Goal: Task Accomplishment & Management: Manage account settings

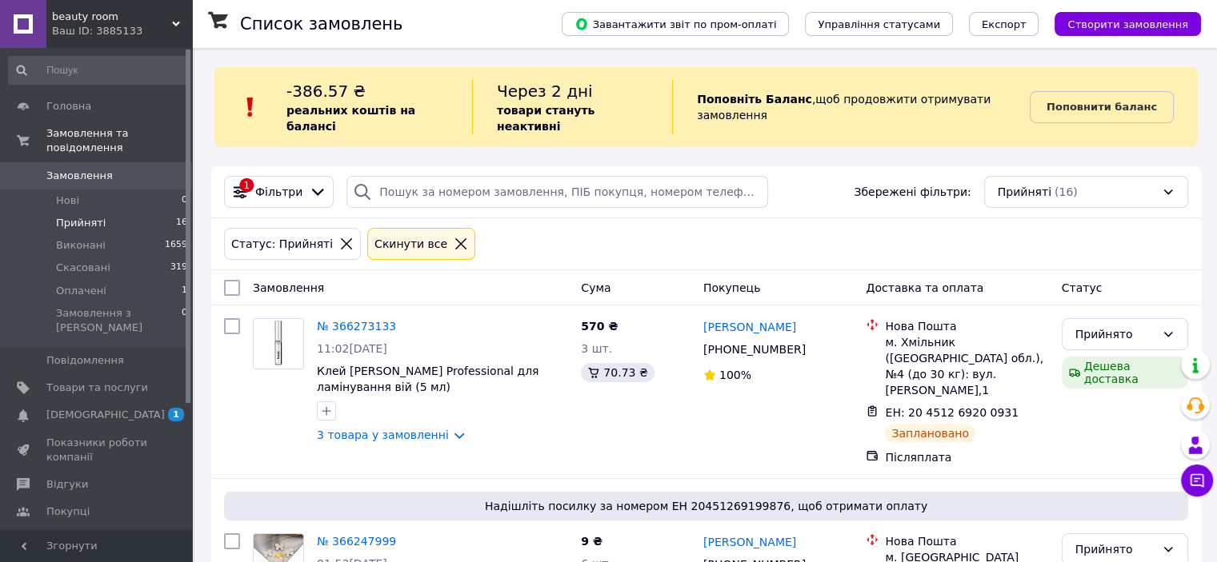
click at [339, 237] on icon at bounding box center [346, 244] width 14 height 14
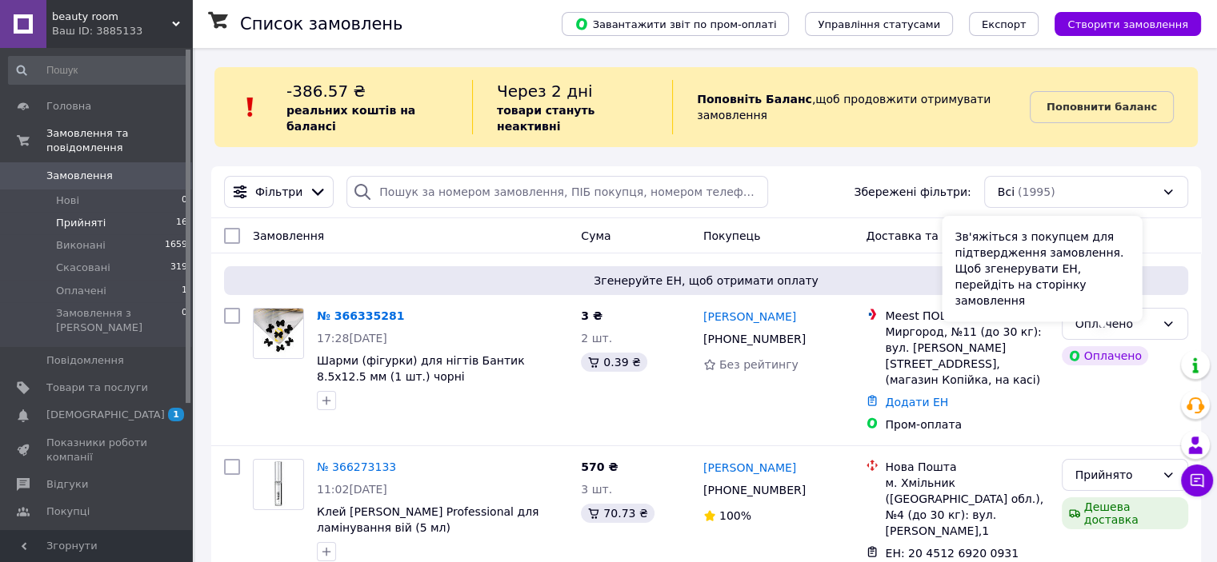
click at [1117, 302] on div "Зв'яжіться з покупцем для підтвердження замовлення. Щоб згенерувати ЕН, перейді…" at bounding box center [1042, 269] width 200 height 106
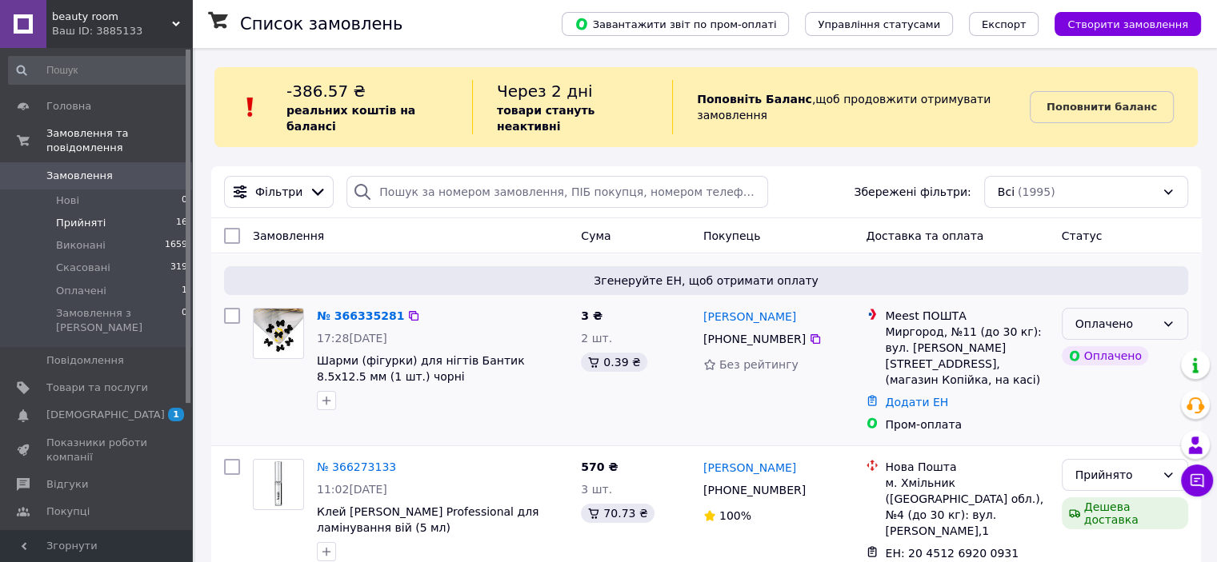
click at [1172, 318] on icon at bounding box center [1168, 324] width 13 height 13
click at [1152, 340] on li "Прийнято" at bounding box center [1124, 343] width 125 height 29
click at [278, 321] on img at bounding box center [279, 334] width 50 height 50
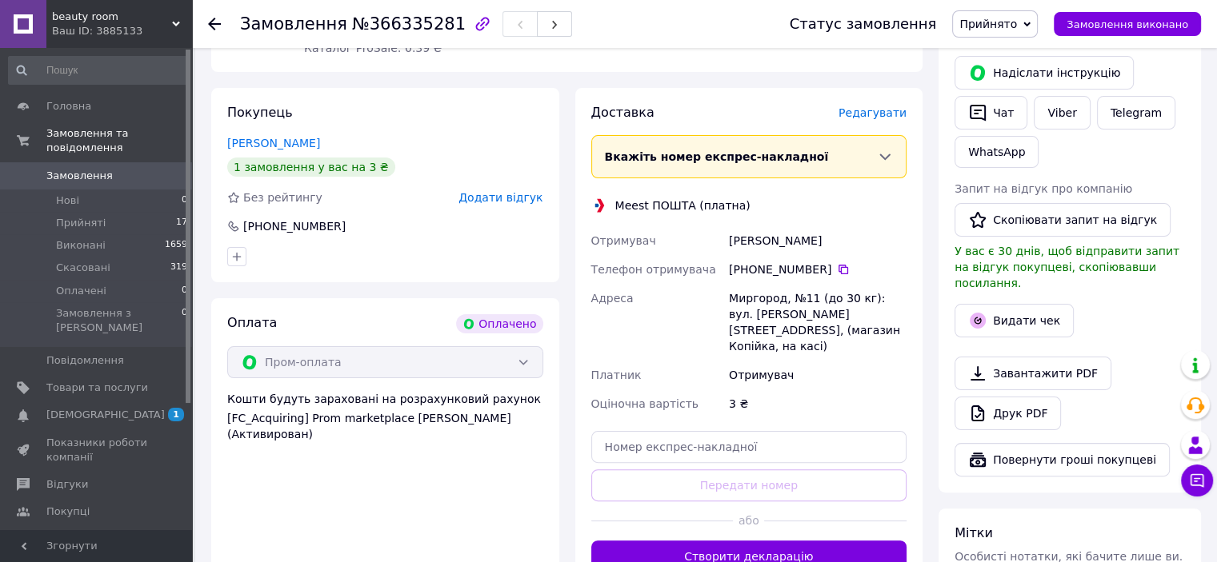
scroll to position [400, 0]
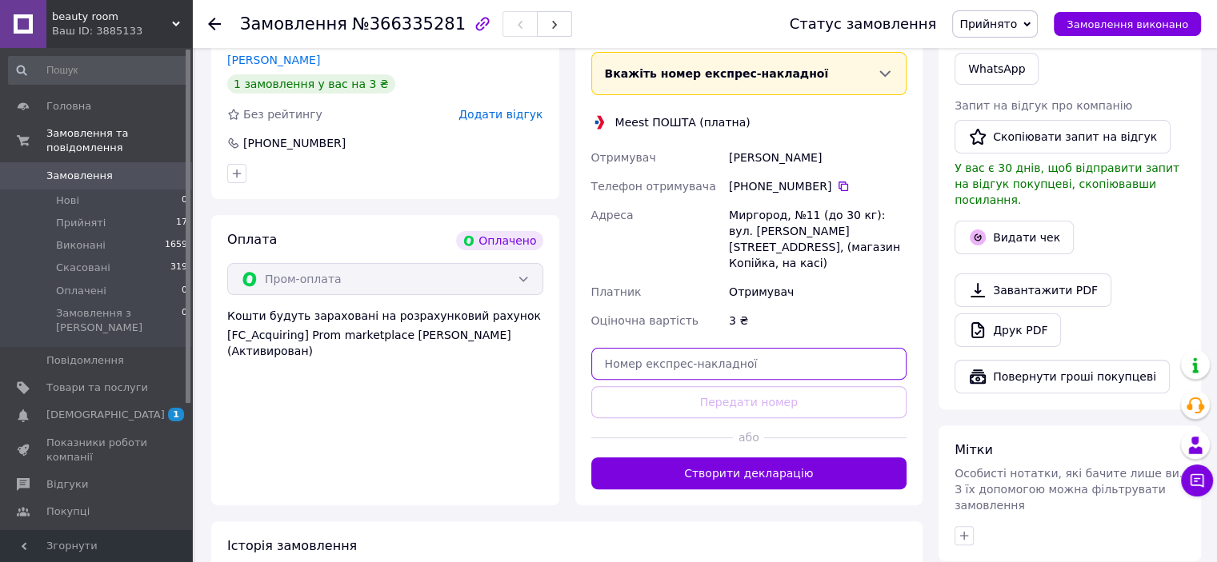
click at [733, 348] on input "text" at bounding box center [749, 364] width 316 height 32
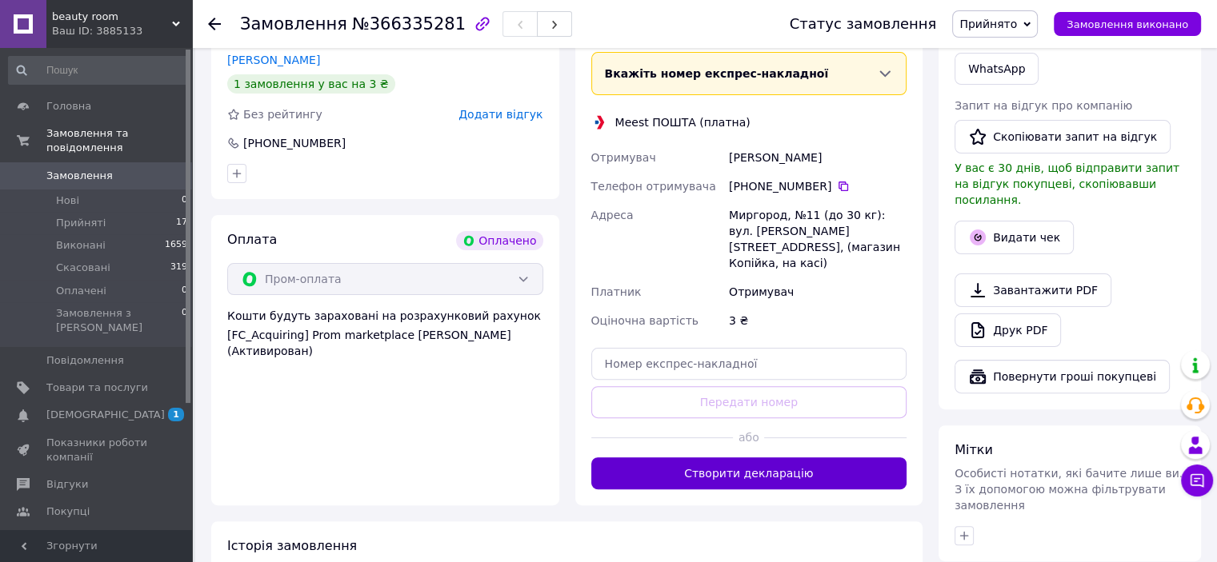
click at [715, 458] on button "Створити декларацію" at bounding box center [749, 474] width 316 height 32
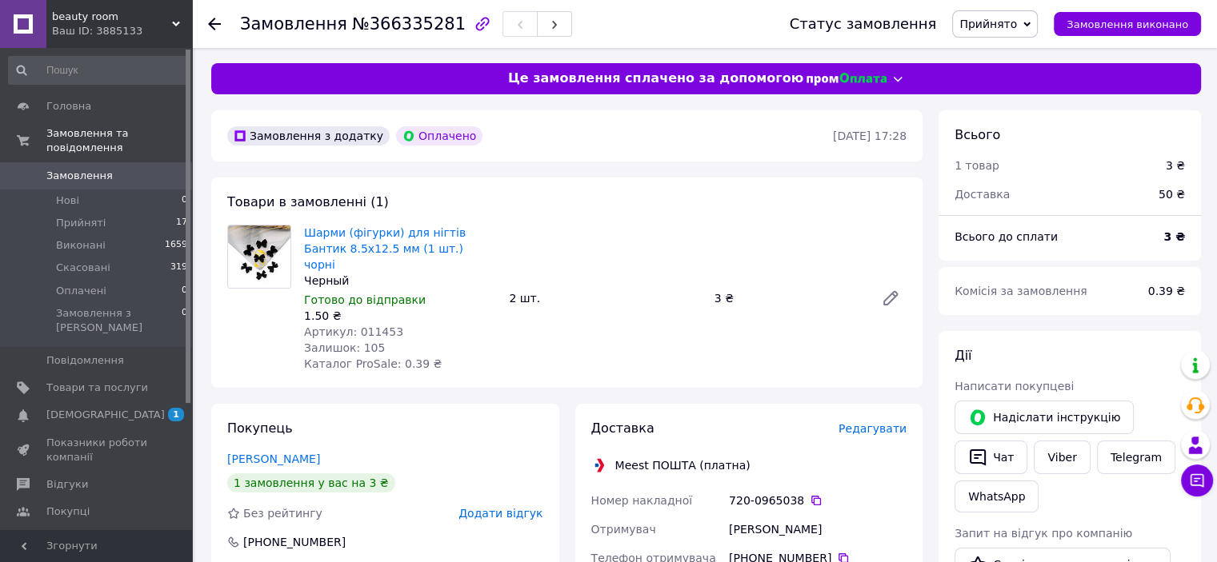
scroll to position [0, 0]
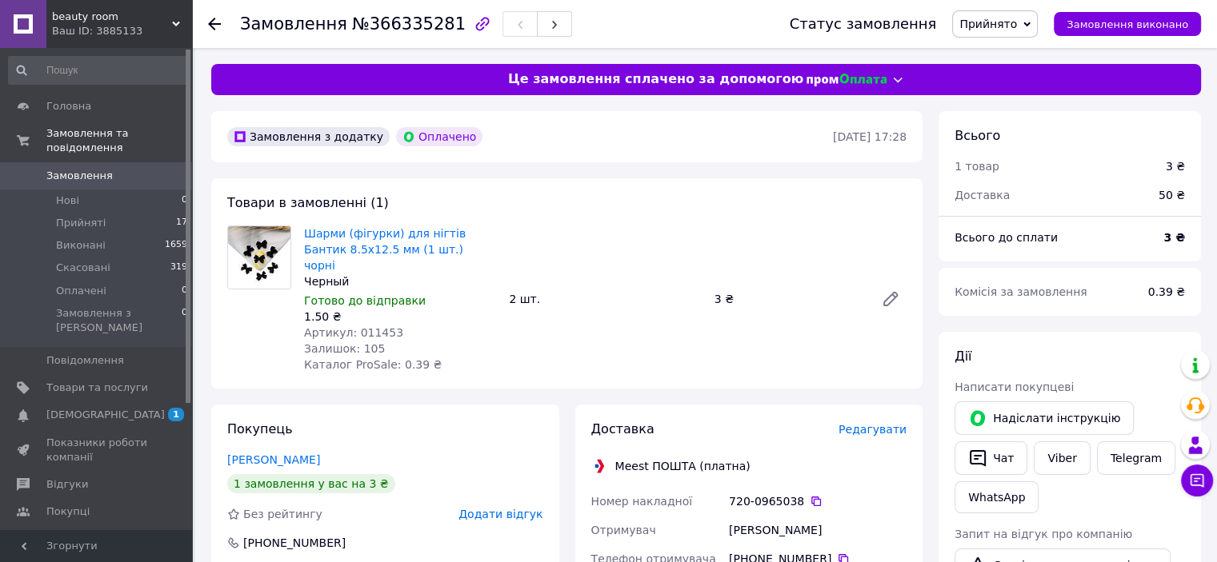
click at [370, 326] on span "Артикул: 011453" at bounding box center [353, 332] width 99 height 13
copy span "011453"
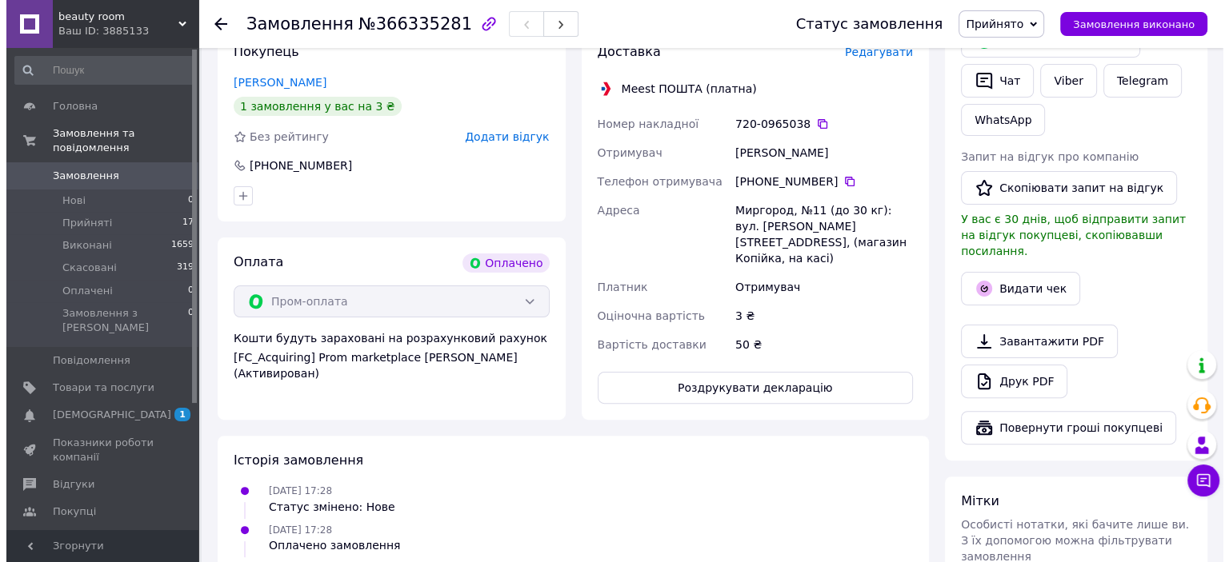
scroll to position [560, 0]
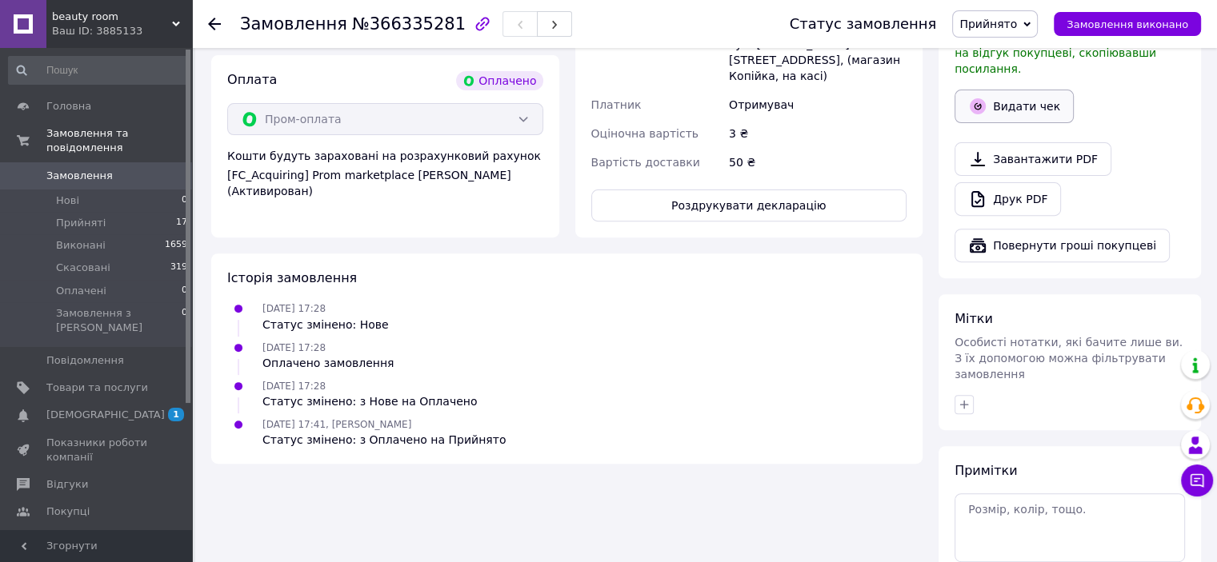
click at [1023, 90] on button "Видати чек" at bounding box center [1013, 107] width 119 height 34
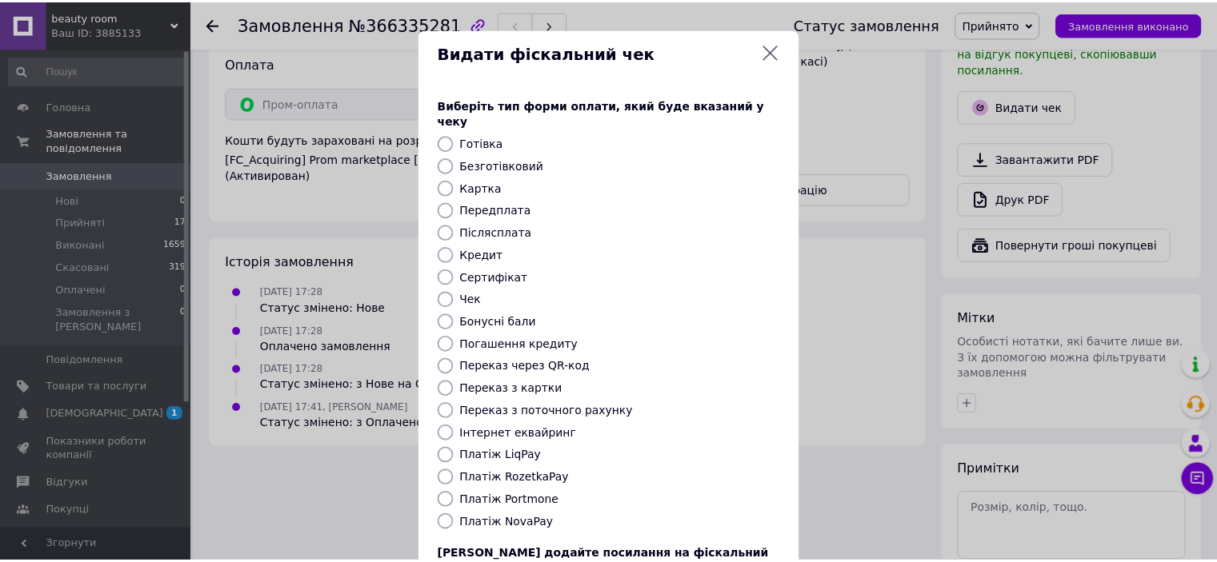
scroll to position [124, 0]
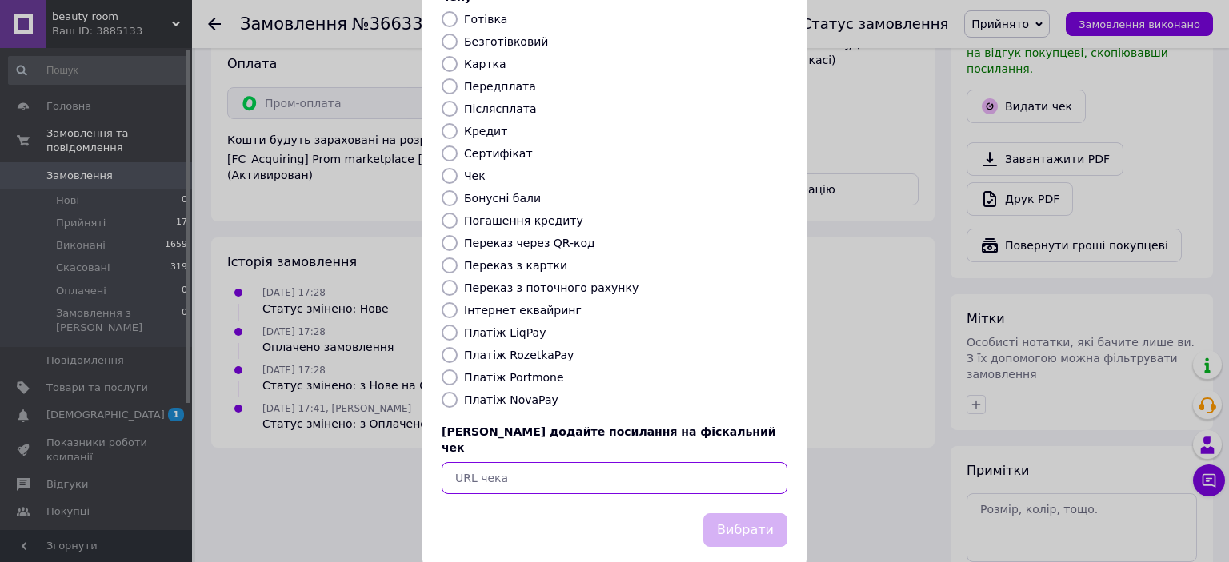
paste input "[URL][DOMAIN_NAME]"
type input "[URL][DOMAIN_NAME]"
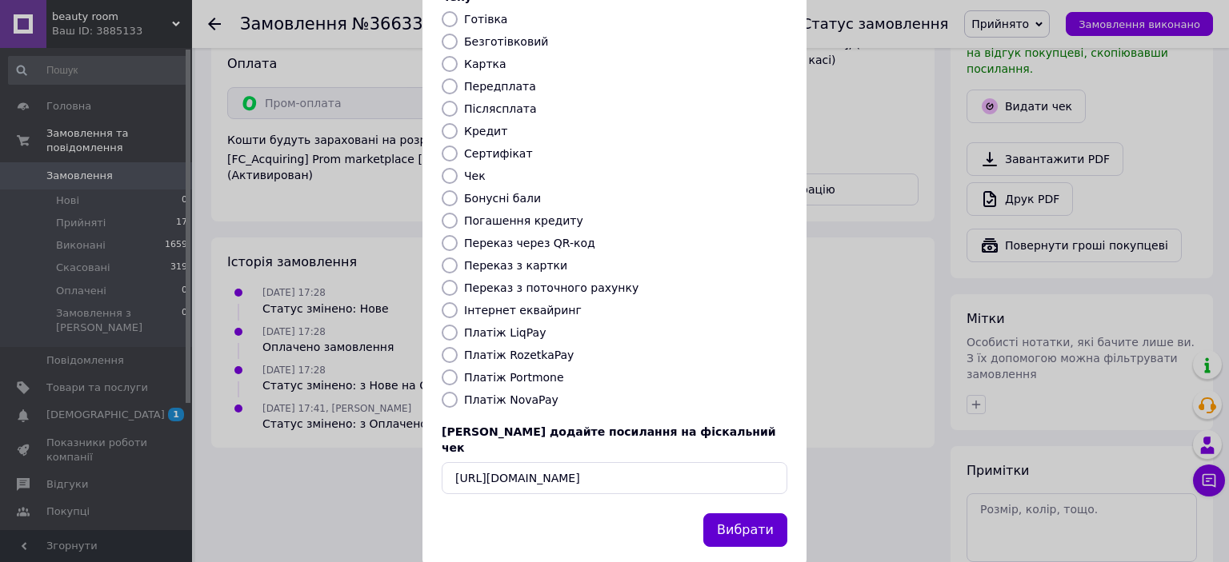
click at [758, 514] on button "Вибрати" at bounding box center [745, 531] width 84 height 34
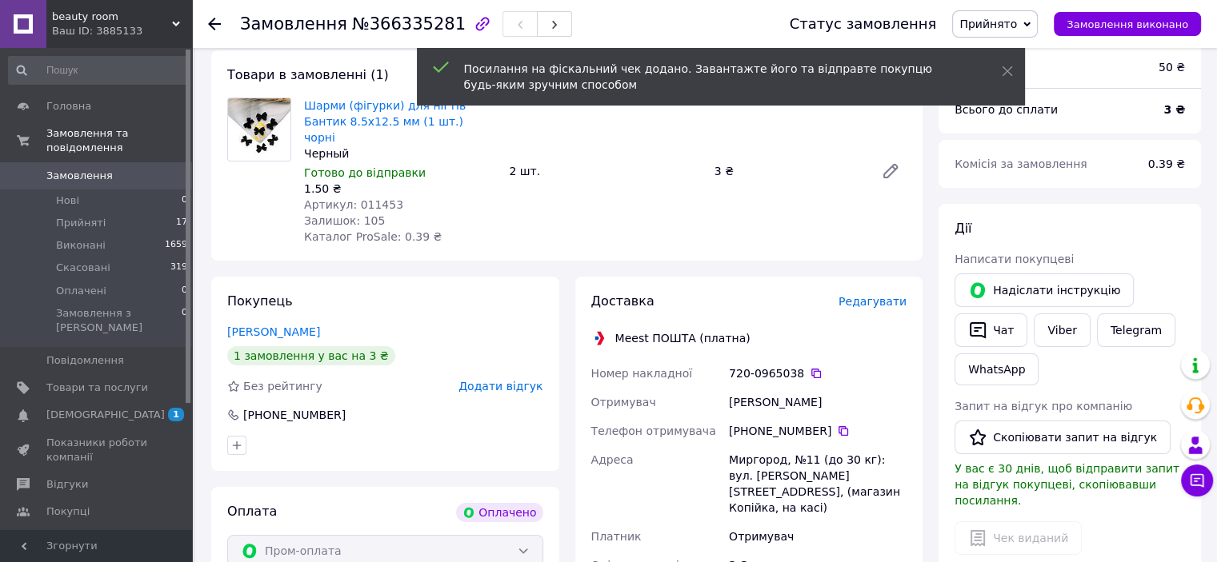
scroll to position [0, 0]
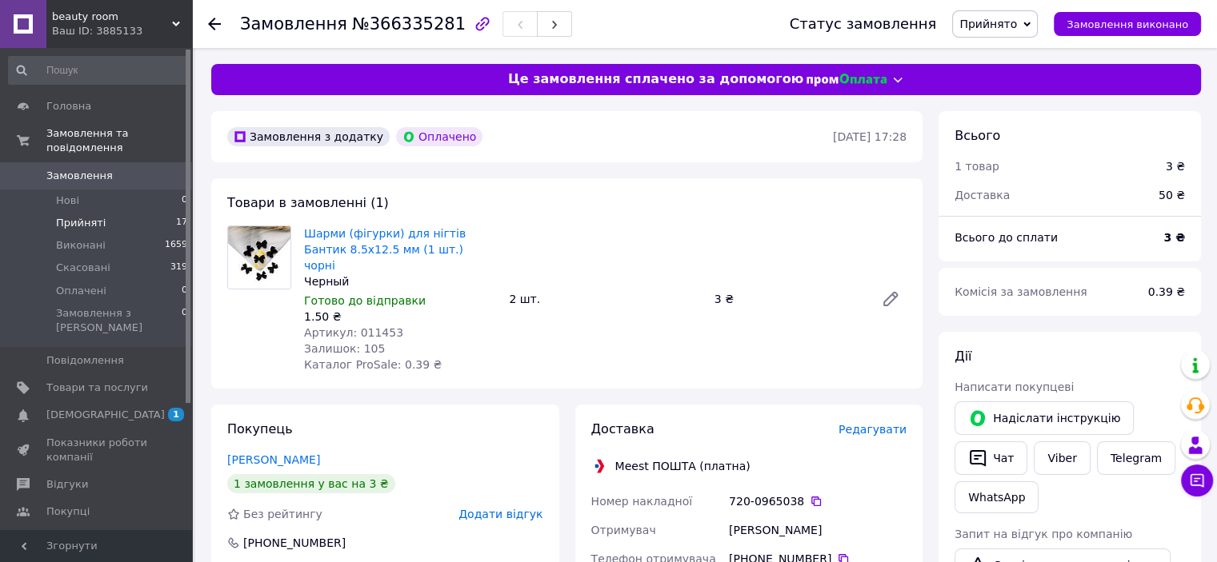
click at [124, 212] on li "Прийняті 17" at bounding box center [98, 223] width 197 height 22
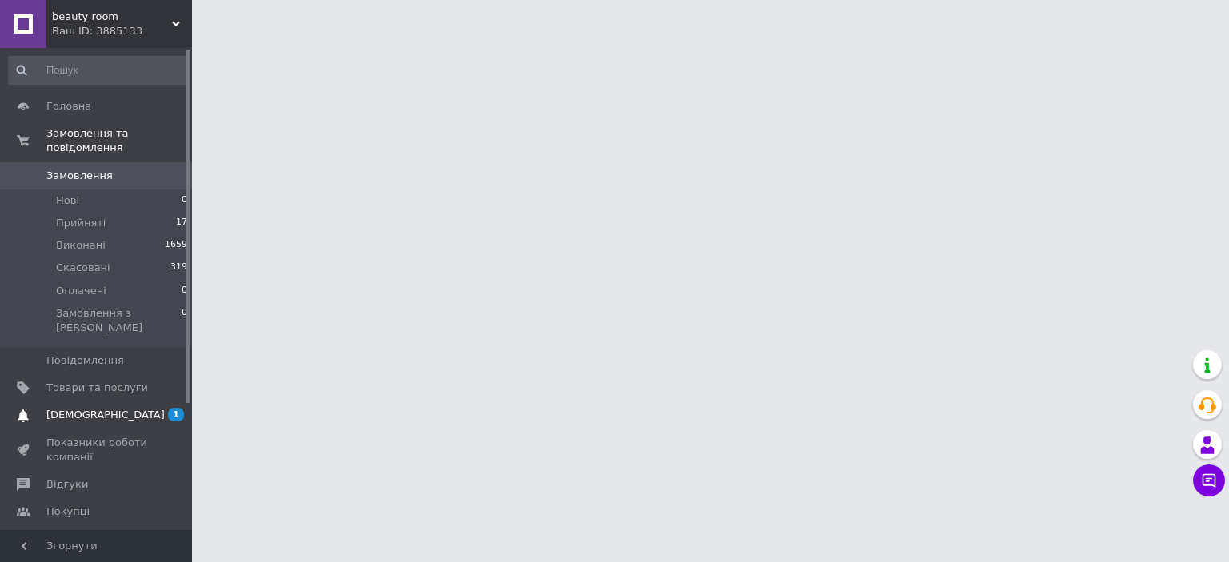
click at [134, 402] on link "[DEMOGRAPHIC_DATA] 1 0" at bounding box center [98, 415] width 197 height 27
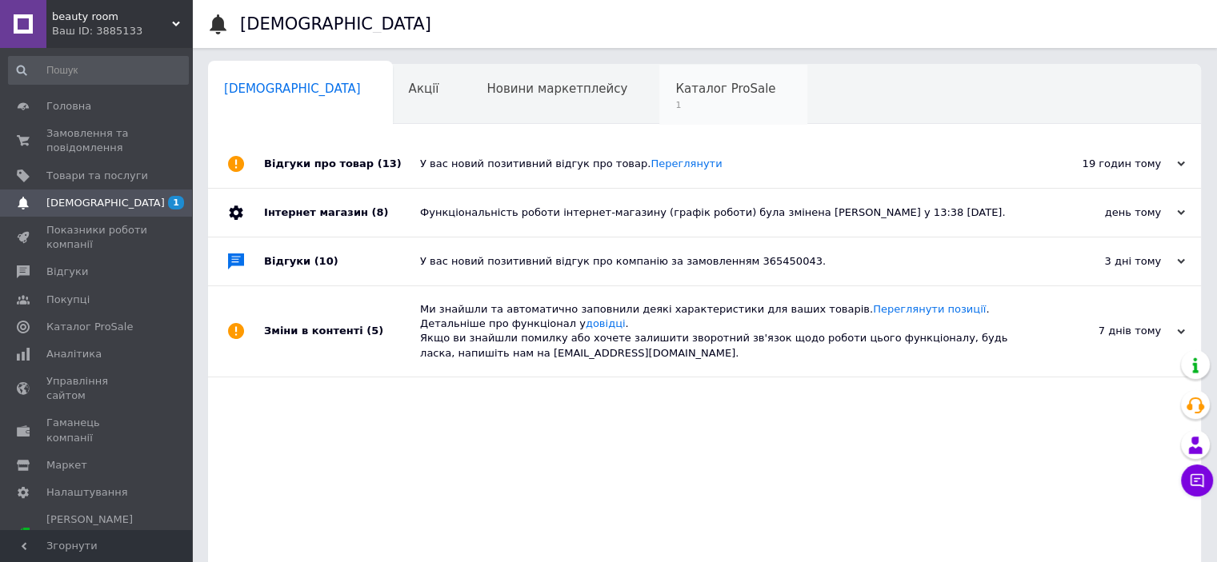
click at [659, 114] on div "Каталог ProSale 1" at bounding box center [733, 95] width 148 height 61
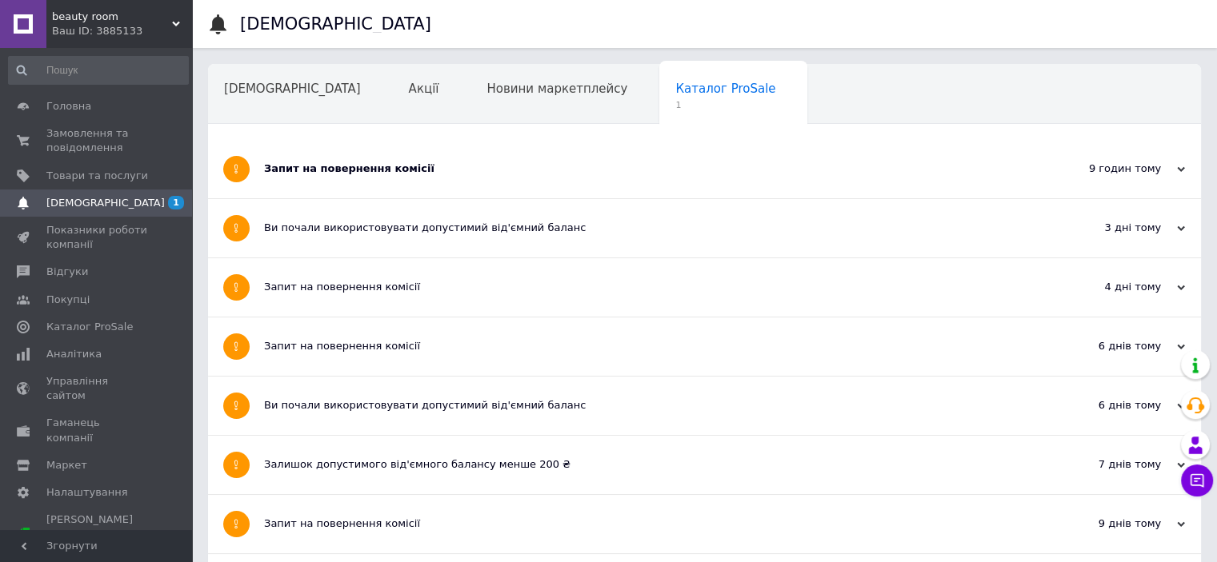
click at [294, 167] on div "Запит на повернення комісії" at bounding box center [644, 169] width 761 height 14
